Goal: Task Accomplishment & Management: Manage account settings

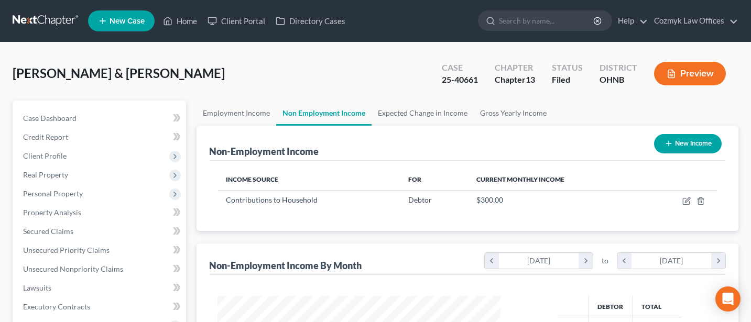
click at [704, 17] on link "Cozmyk Law Offices" at bounding box center [692, 21] width 89 height 19
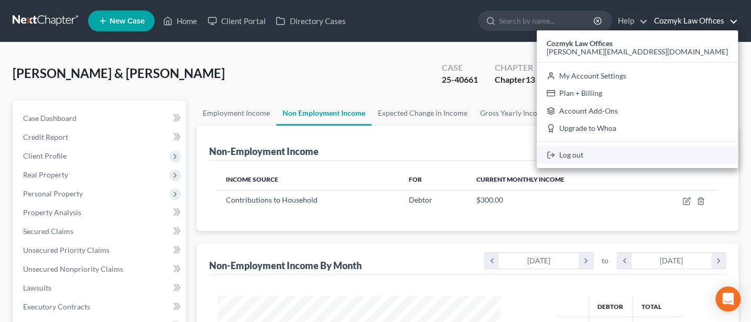
click at [668, 158] on link "Log out" at bounding box center [636, 155] width 201 height 18
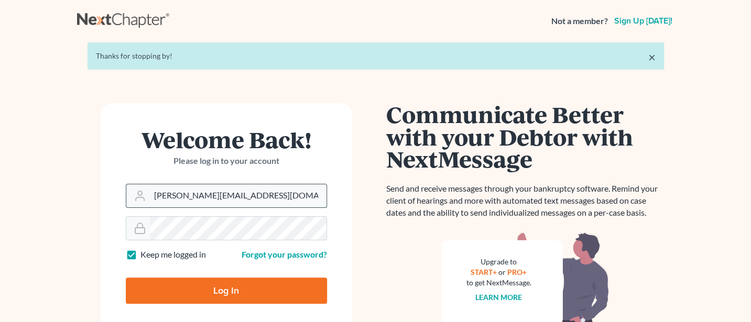
click at [252, 205] on input "[PERSON_NAME][EMAIL_ADDRESS][DOMAIN_NAME]" at bounding box center [238, 195] width 177 height 23
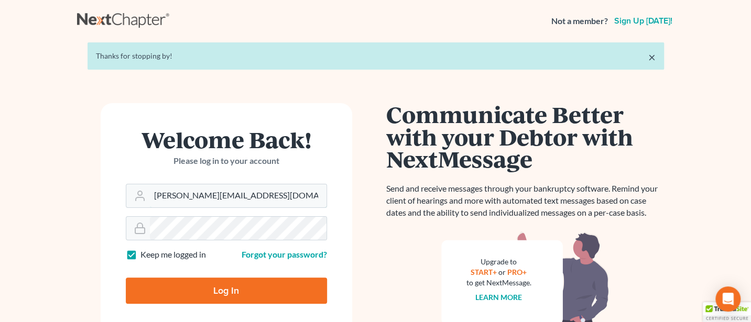
type input "[PERSON_NAME][EMAIL_ADDRESS][DOMAIN_NAME]"
click at [216, 294] on input "Log In" at bounding box center [226, 291] width 201 height 26
type input "Thinking..."
